Goal: Navigation & Orientation: Find specific page/section

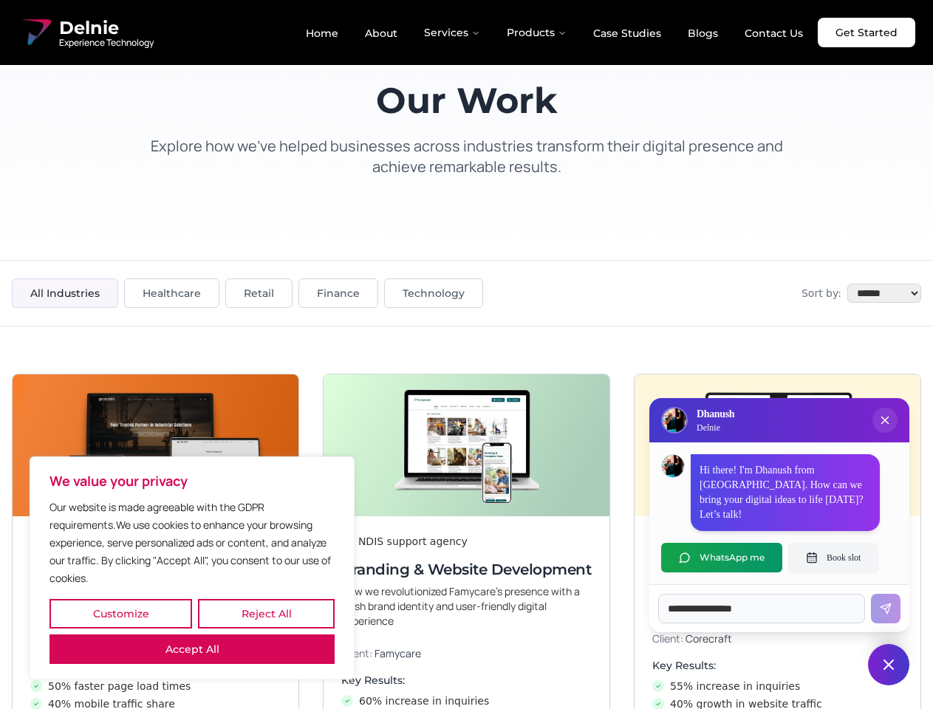
click at [120, 614] on button "Customize" at bounding box center [120, 614] width 143 height 30
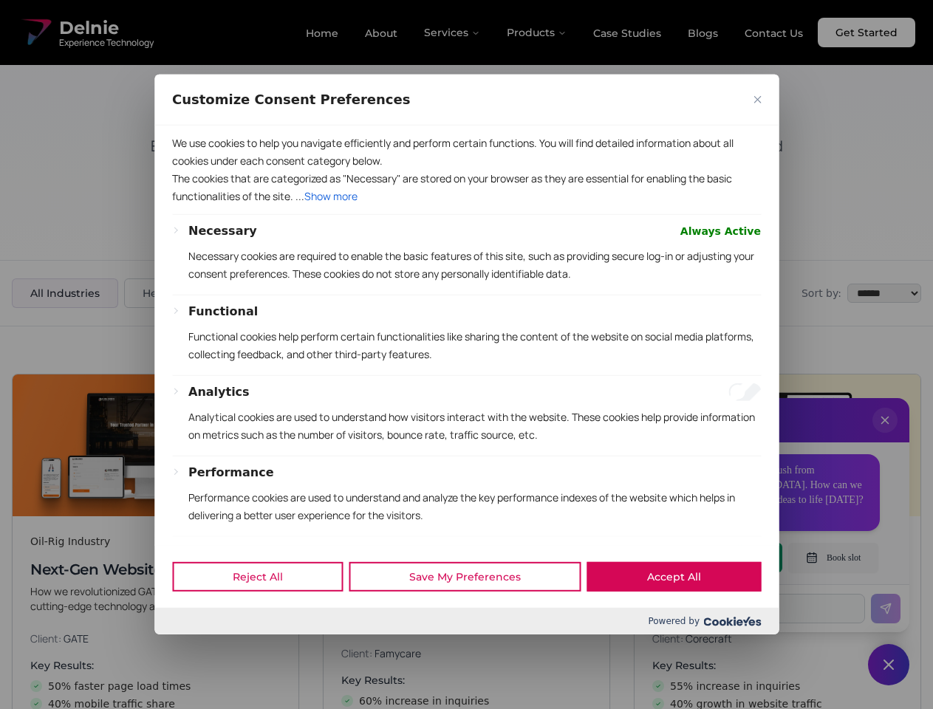
click at [266, 614] on div at bounding box center [466, 354] width 933 height 709
click at [192, 170] on p "We use cookies to help you navigate efficiently and perform certain functions. …" at bounding box center [466, 151] width 589 height 35
click at [466, 355] on div at bounding box center [466, 354] width 933 height 709
click at [885, 435] on div at bounding box center [466, 354] width 933 height 709
click at [722, 546] on span at bounding box center [466, 531] width 624 height 30
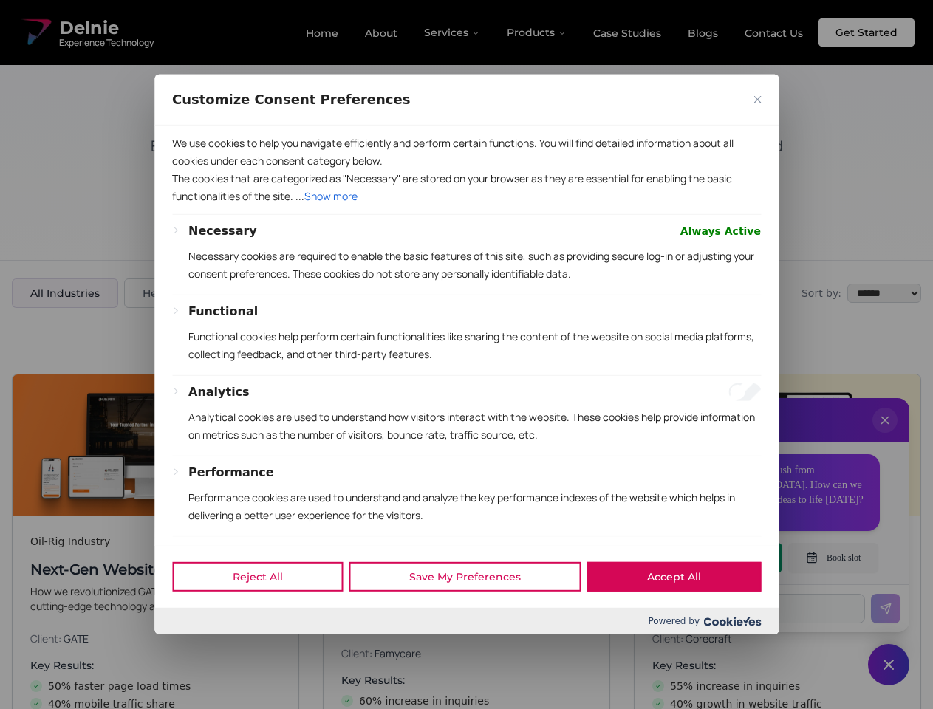
click at [833, 558] on div at bounding box center [466, 354] width 933 height 709
click at [889, 665] on div at bounding box center [466, 354] width 933 height 709
click at [453, 32] on div at bounding box center [466, 354] width 933 height 709
click at [537, 32] on div at bounding box center [466, 354] width 933 height 709
